Goal: Transaction & Acquisition: Purchase product/service

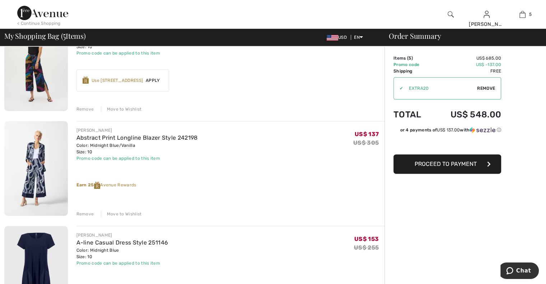
scroll to position [290, 0]
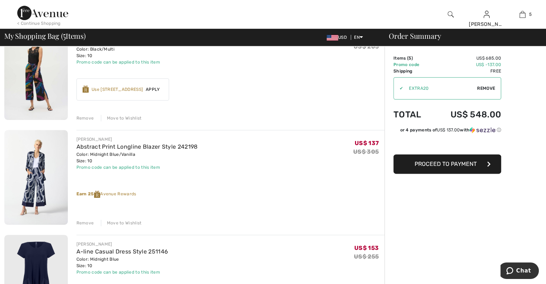
click at [132, 221] on div "Move to Wishlist" at bounding box center [121, 223] width 41 height 6
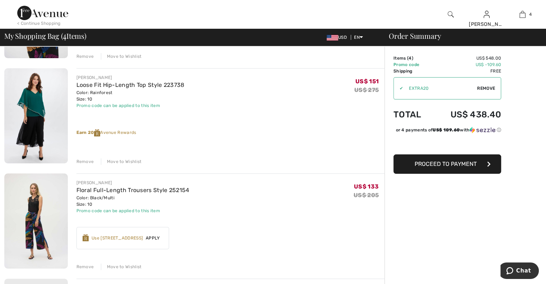
scroll to position [144, 0]
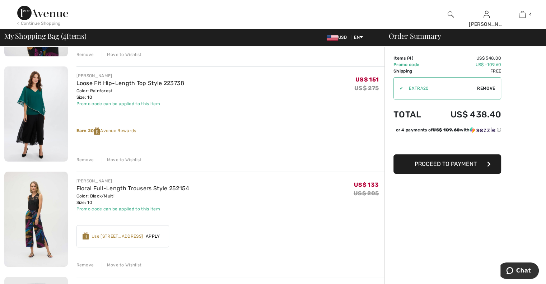
click at [32, 211] on img at bounding box center [36, 219] width 64 height 95
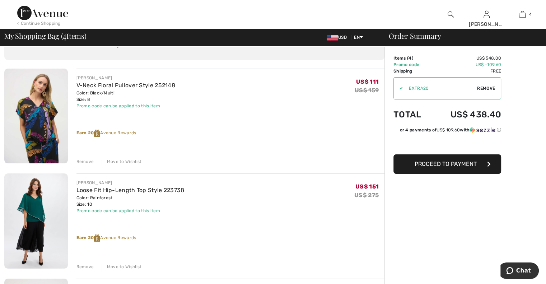
scroll to position [22, 0]
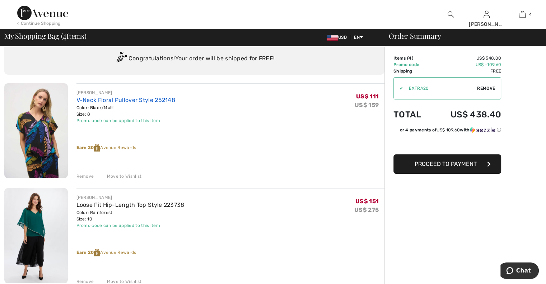
click at [134, 97] on link "V-Neck Floral Pullover Style 252148" at bounding box center [125, 100] width 99 height 7
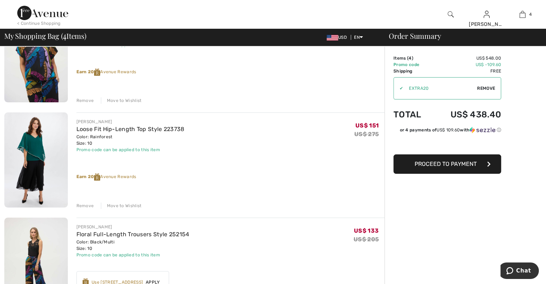
scroll to position [111, 0]
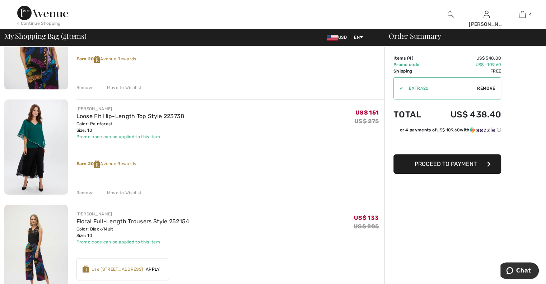
click at [118, 192] on div "Move to Wishlist" at bounding box center [121, 193] width 41 height 6
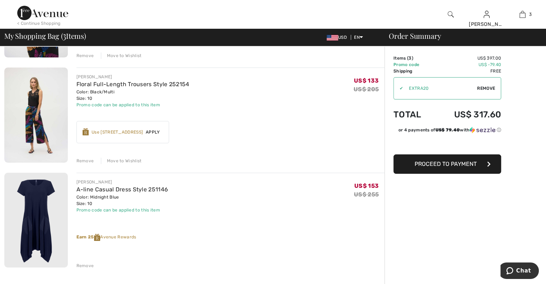
scroll to position [155, 0]
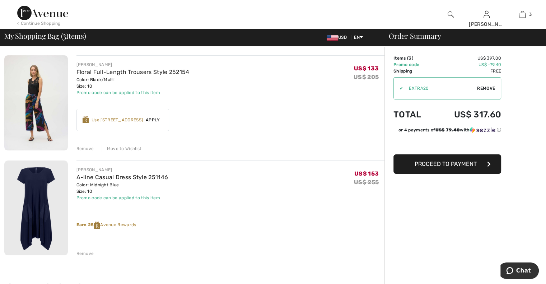
click at [134, 122] on div "Use 600 Avenue Rewards" at bounding box center [117, 120] width 51 height 6
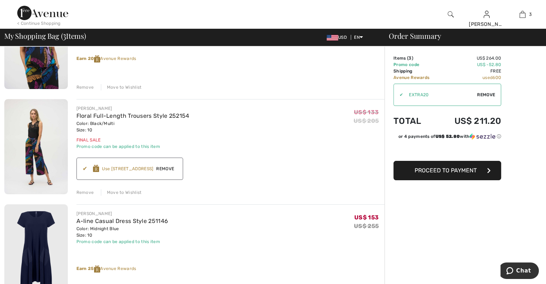
scroll to position [113, 0]
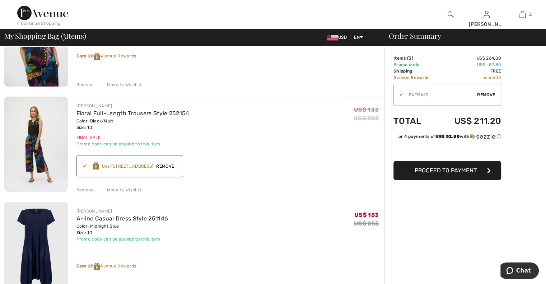
click at [171, 165] on span "Remove" at bounding box center [165, 166] width 24 height 6
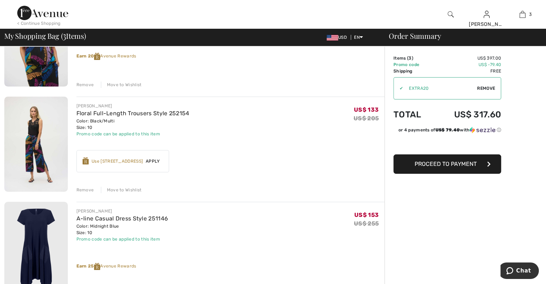
click at [131, 160] on div "Use 600 Avenue Rewards" at bounding box center [117, 161] width 51 height 6
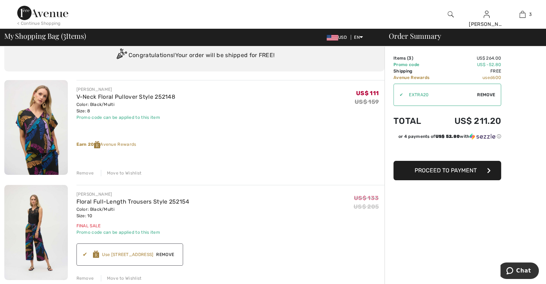
scroll to position [24, 0]
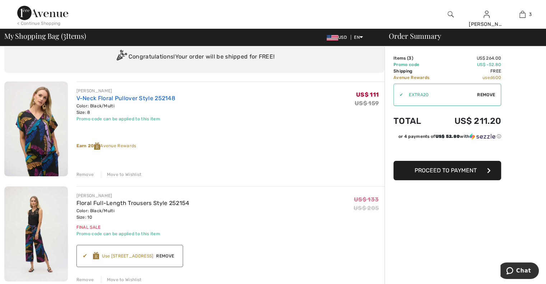
click at [119, 98] on link "V-Neck Floral Pullover Style 252148" at bounding box center [125, 98] width 99 height 7
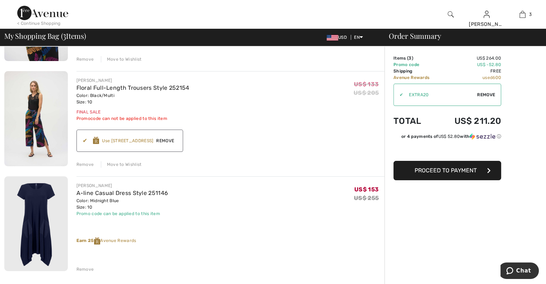
scroll to position [179, 0]
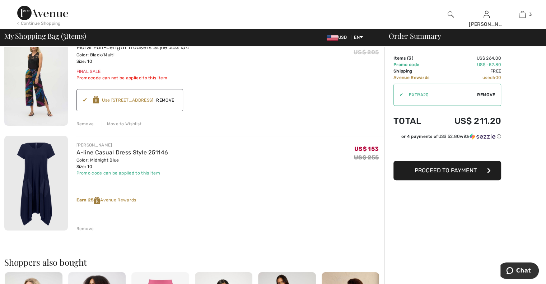
click at [87, 230] on div "Remove" at bounding box center [85, 228] width 18 height 6
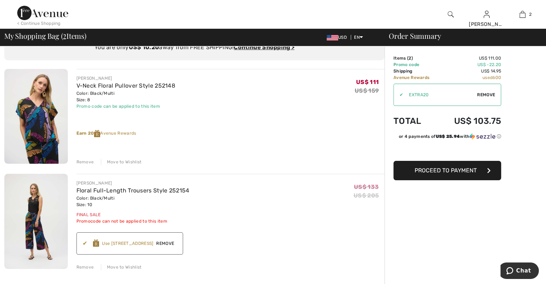
scroll to position [29, 0]
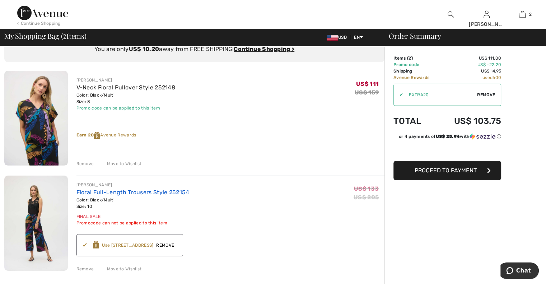
click at [152, 191] on link "Floral Full-Length Trousers Style 252154" at bounding box center [132, 192] width 113 height 7
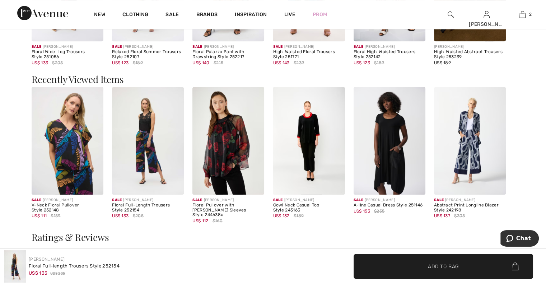
scroll to position [952, 0]
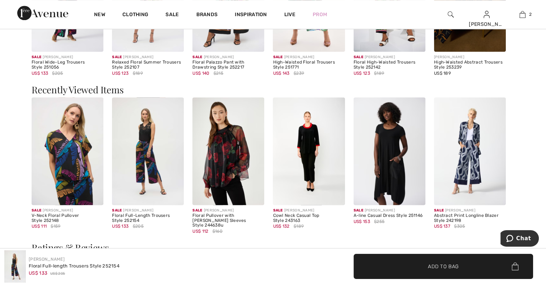
click at [68, 151] on img at bounding box center [68, 151] width 72 height 108
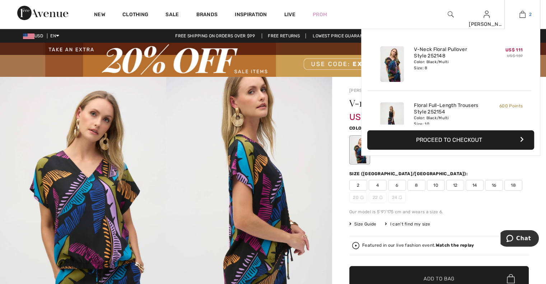
click at [523, 15] on img at bounding box center [522, 14] width 6 height 9
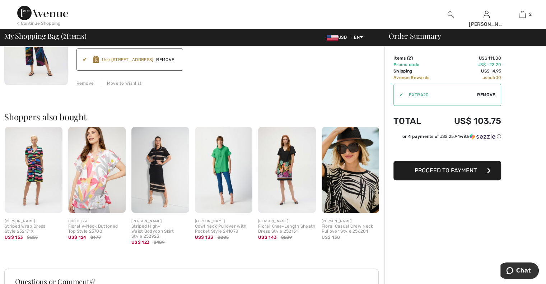
scroll to position [215, 0]
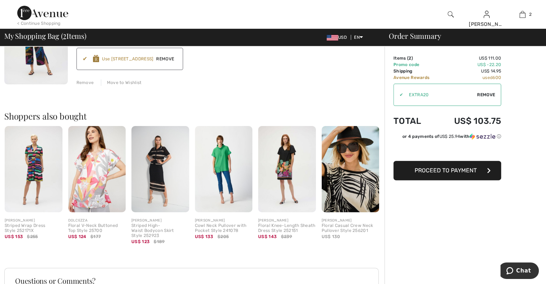
click at [26, 169] on img at bounding box center [34, 169] width 58 height 87
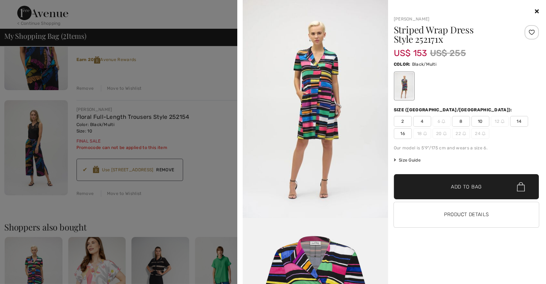
scroll to position [100, 0]
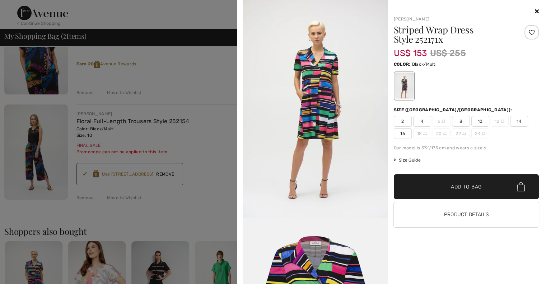
click at [537, 8] on icon at bounding box center [537, 11] width 4 height 6
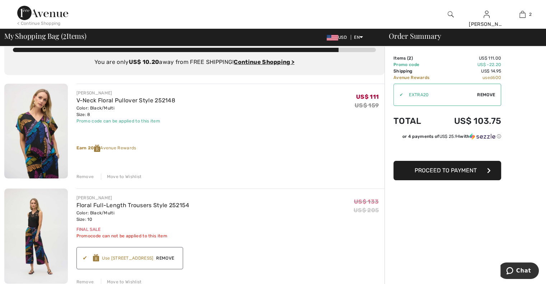
scroll to position [0, 0]
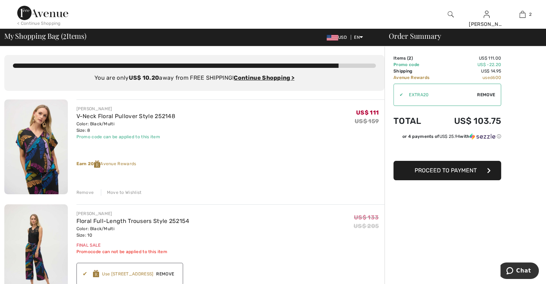
click at [34, 15] on img at bounding box center [42, 13] width 51 height 14
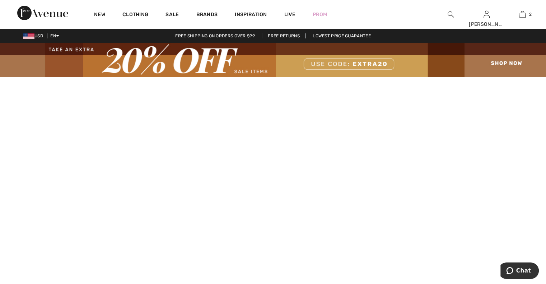
click at [260, 71] on img at bounding box center [273, 60] width 546 height 34
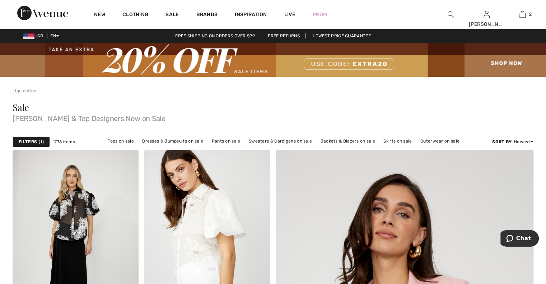
click at [30, 139] on strong "Filters" at bounding box center [28, 142] width 18 height 6
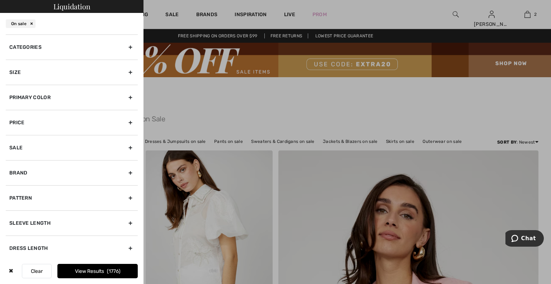
click at [43, 46] on div "Categories" at bounding box center [72, 46] width 132 height 25
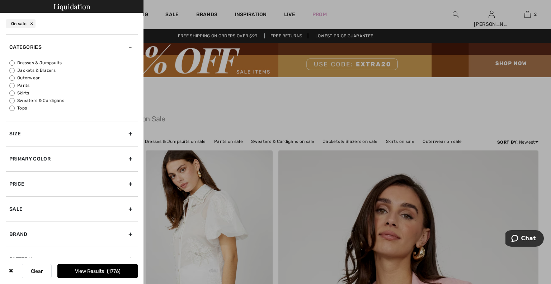
click at [31, 63] on label "Dresses & Jumpsuits" at bounding box center [73, 63] width 128 height 6
click at [15, 63] on input "Dresses & Jumpsuits" at bounding box center [11, 62] width 5 height 5
radio input "true"
click at [47, 136] on div "Size" at bounding box center [72, 133] width 132 height 25
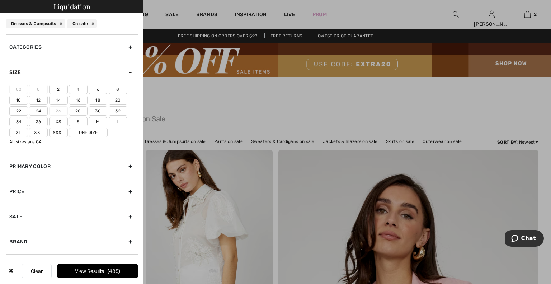
click at [16, 99] on label "10" at bounding box center [18, 99] width 19 height 9
click at [0, 0] on input"] "10" at bounding box center [0, 0] width 0 height 0
click at [98, 120] on label "M" at bounding box center [98, 121] width 19 height 9
click at [0, 0] on input"] "M" at bounding box center [0, 0] width 0 height 0
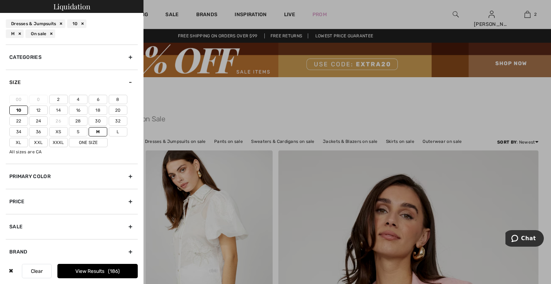
click at [117, 132] on label "L" at bounding box center [118, 131] width 19 height 9
click at [0, 0] on input"] "L" at bounding box center [0, 0] width 0 height 0
click at [95, 143] on label "One Size" at bounding box center [88, 142] width 39 height 9
click at [0, 0] on input"] "One Size" at bounding box center [0, 0] width 0 height 0
click at [104, 271] on button "View Results 189" at bounding box center [97, 271] width 80 height 14
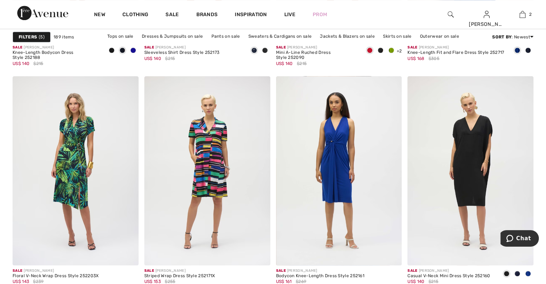
scroll to position [770, 0]
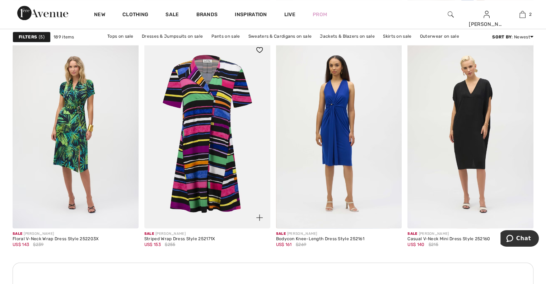
click at [210, 148] on img at bounding box center [207, 133] width 126 height 189
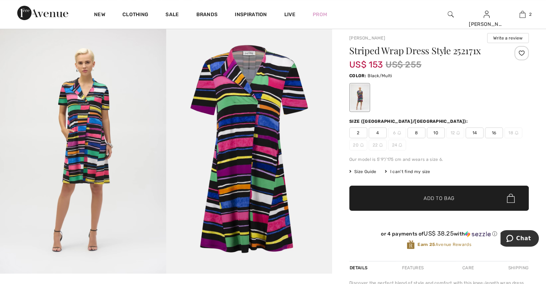
scroll to position [50, 0]
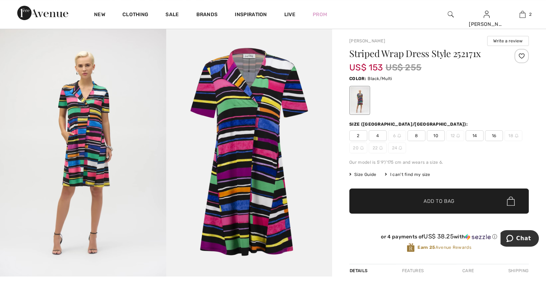
click at [94, 150] on img at bounding box center [83, 151] width 166 height 249
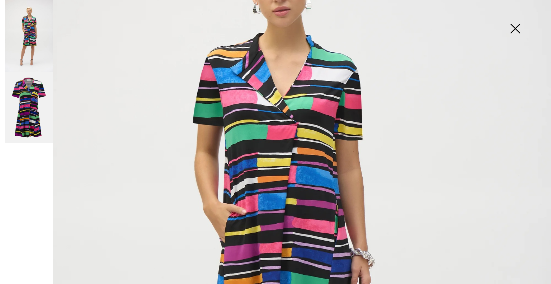
scroll to position [124, 0]
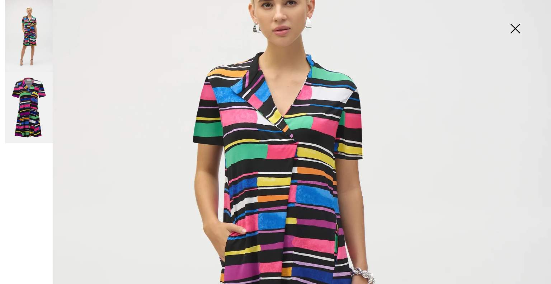
click at [517, 29] on img at bounding box center [515, 29] width 36 height 37
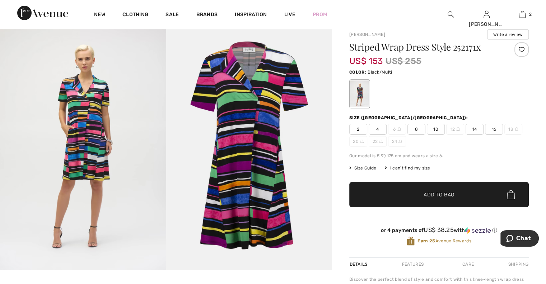
scroll to position [51, 0]
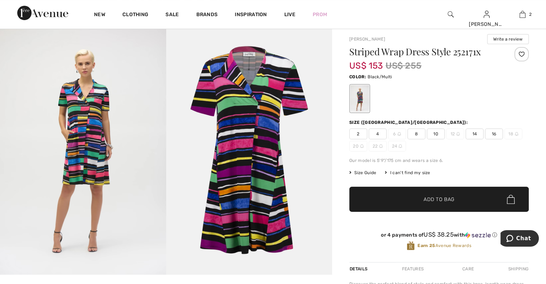
click at [436, 131] on span "10" at bounding box center [436, 133] width 18 height 11
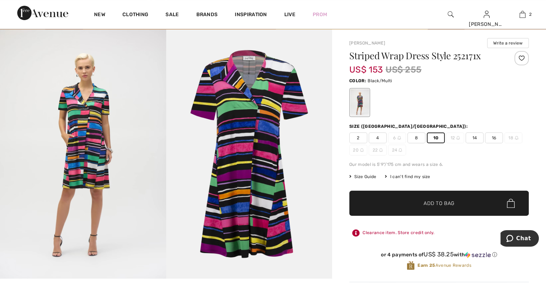
scroll to position [0, 0]
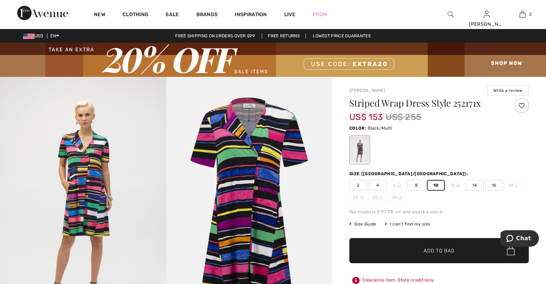
click at [522, 106] on div at bounding box center [521, 105] width 14 height 14
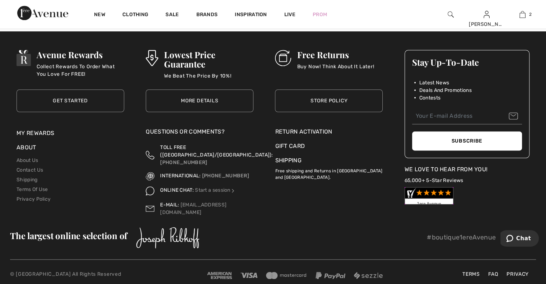
scroll to position [942, 0]
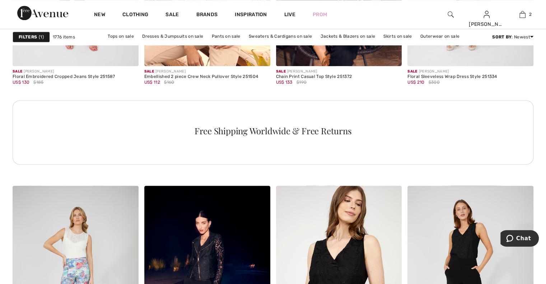
drag, startPoint x: 549, startPoint y: 16, endPoint x: 546, endPoint y: 81, distance: 65.8
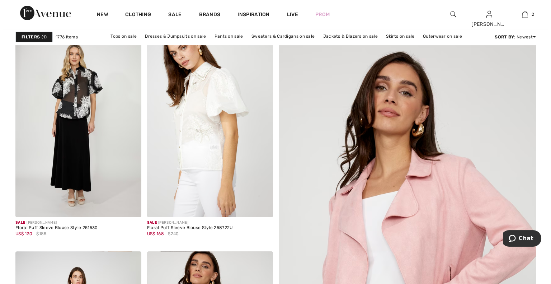
scroll to position [0, 0]
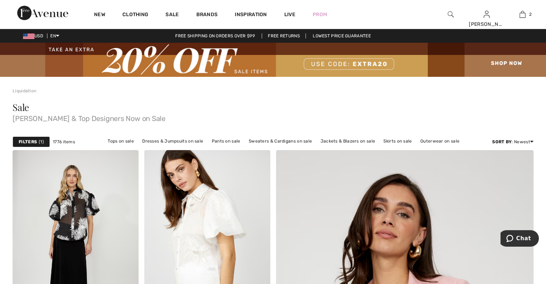
click at [33, 141] on strong "Filters" at bounding box center [28, 142] width 18 height 6
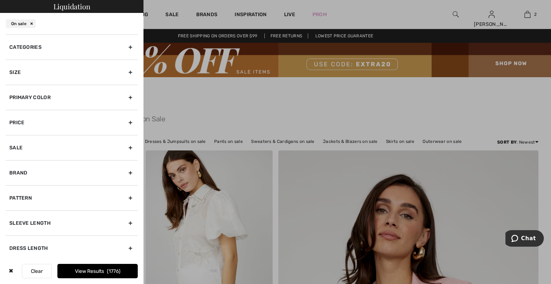
click at [69, 50] on div "Categories" at bounding box center [72, 46] width 132 height 25
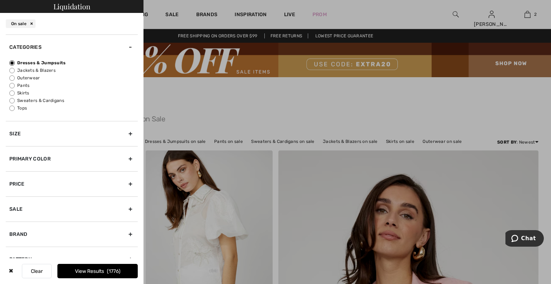
click at [64, 130] on div "Size" at bounding box center [72, 133] width 132 height 25
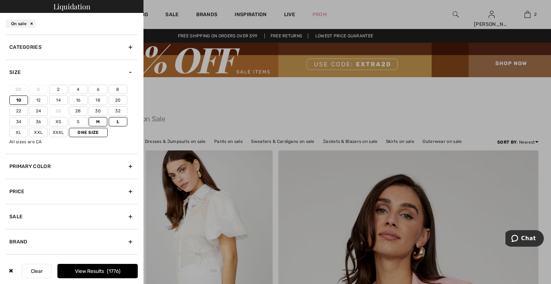
click at [39, 102] on label "12" at bounding box center [38, 99] width 19 height 9
click at [0, 0] on input"] "12" at bounding box center [0, 0] width 0 height 0
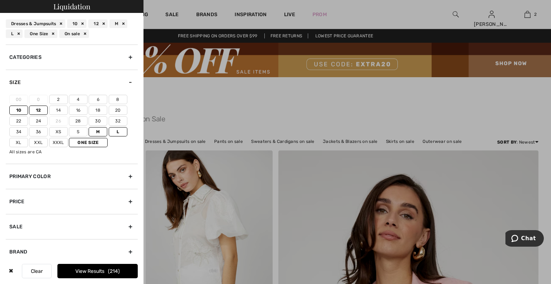
click at [116, 97] on label "8" at bounding box center [118, 99] width 19 height 9
click at [0, 0] on input"] "8" at bounding box center [0, 0] width 0 height 0
click at [103, 273] on button "View Results 270" at bounding box center [97, 271] width 80 height 14
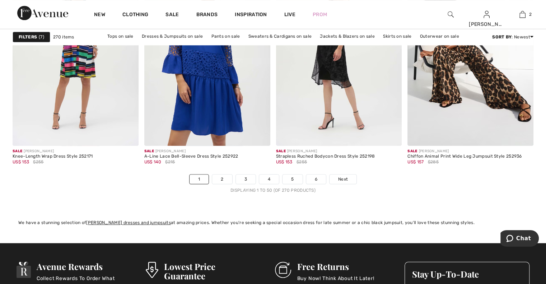
scroll to position [3361, 0]
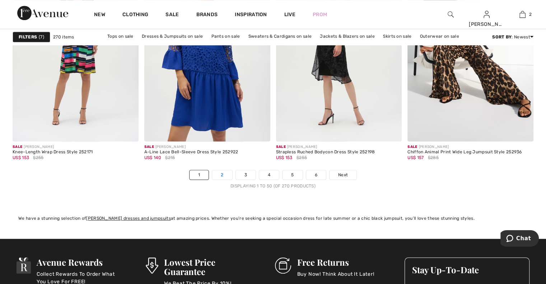
click at [221, 174] on link "2" at bounding box center [222, 174] width 20 height 9
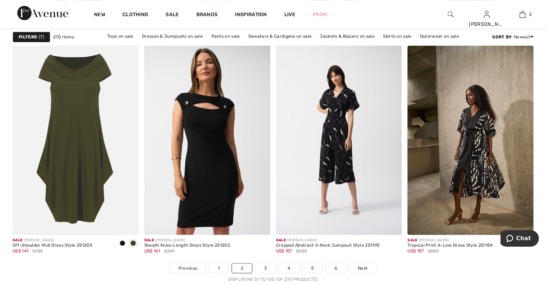
scroll to position [3284, 0]
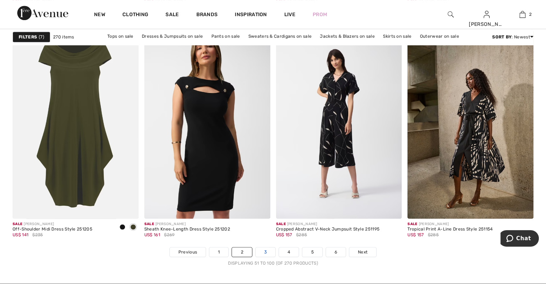
click at [267, 251] on link "3" at bounding box center [266, 251] width 20 height 9
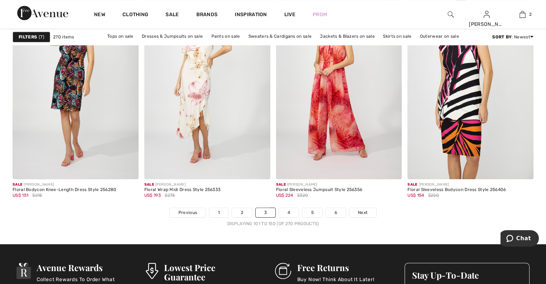
scroll to position [3332, 0]
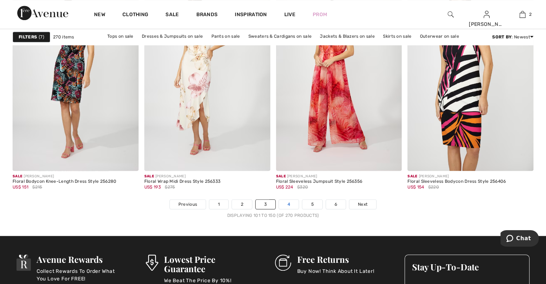
click at [291, 204] on link "4" at bounding box center [289, 204] width 20 height 9
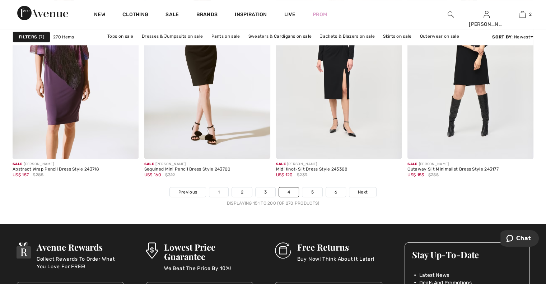
scroll to position [3315, 0]
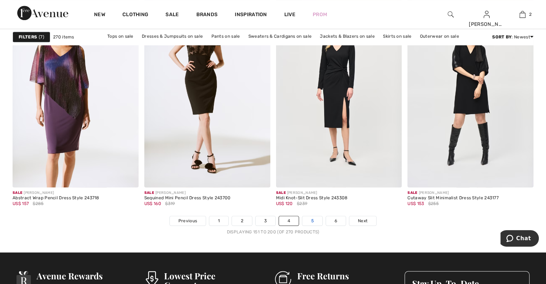
click at [314, 220] on link "5" at bounding box center [312, 220] width 20 height 9
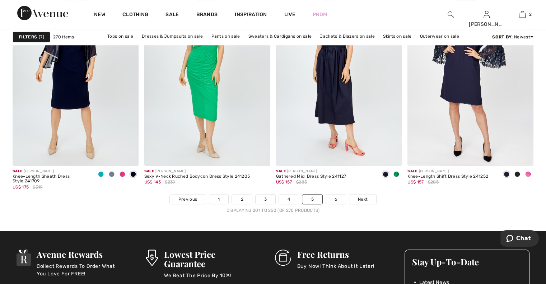
scroll to position [3349, 0]
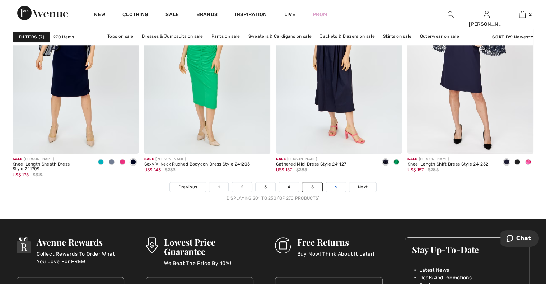
click at [338, 188] on link "6" at bounding box center [336, 186] width 20 height 9
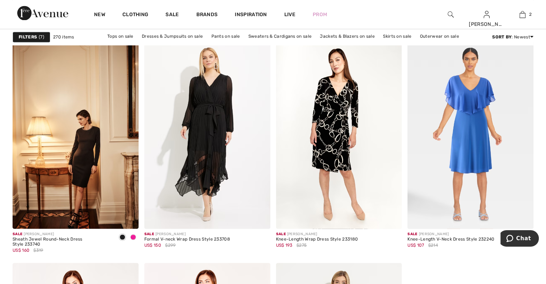
scroll to position [1099, 0]
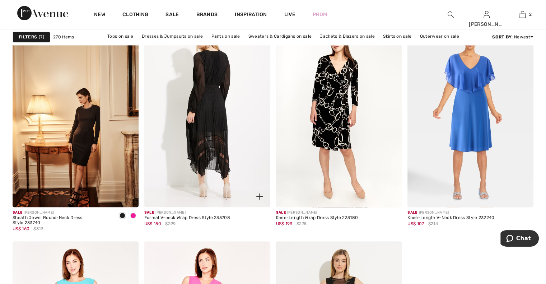
click at [203, 114] on img at bounding box center [207, 112] width 126 height 189
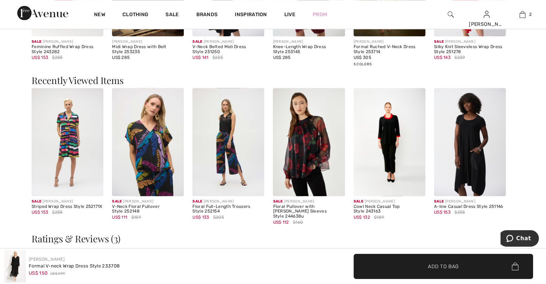
scroll to position [949, 0]
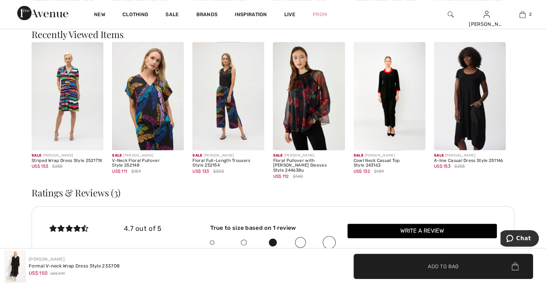
click at [469, 113] on img at bounding box center [470, 96] width 72 height 108
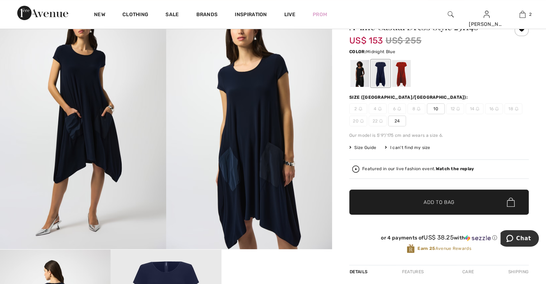
scroll to position [52, 0]
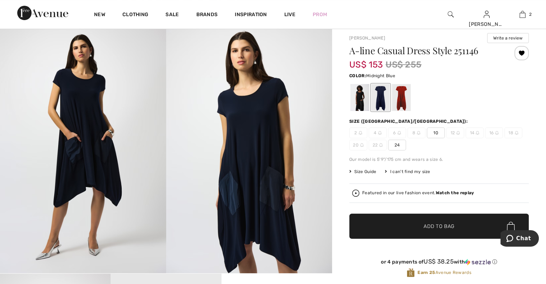
click at [438, 130] on span "10" at bounding box center [436, 132] width 18 height 11
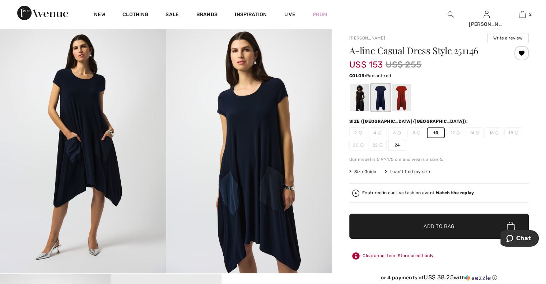
click at [404, 100] on div at bounding box center [401, 97] width 19 height 27
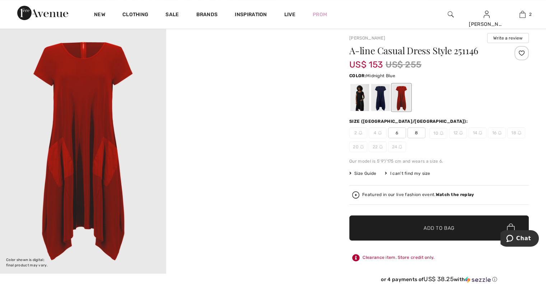
click at [378, 103] on div at bounding box center [380, 97] width 19 height 27
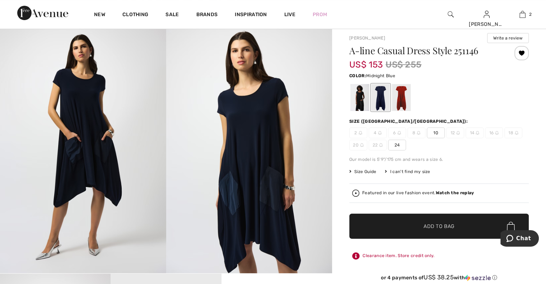
click at [431, 132] on span "10" at bounding box center [436, 132] width 18 height 11
click at [442, 228] on span "Add to Bag" at bounding box center [439, 227] width 31 height 8
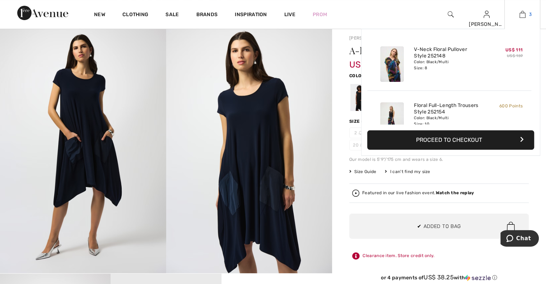
scroll to position [78, 0]
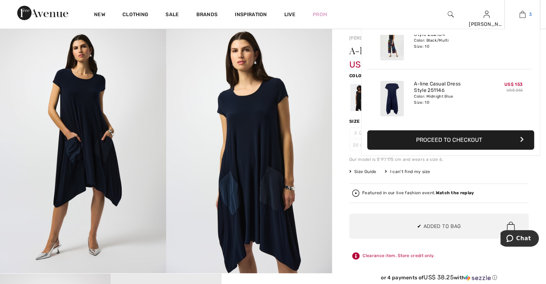
click at [524, 13] on img at bounding box center [522, 14] width 6 height 9
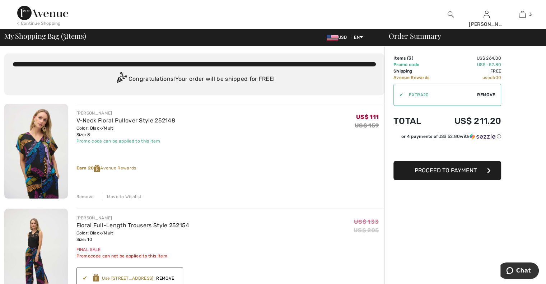
scroll to position [1, 0]
